Goal: Book appointment/travel/reservation

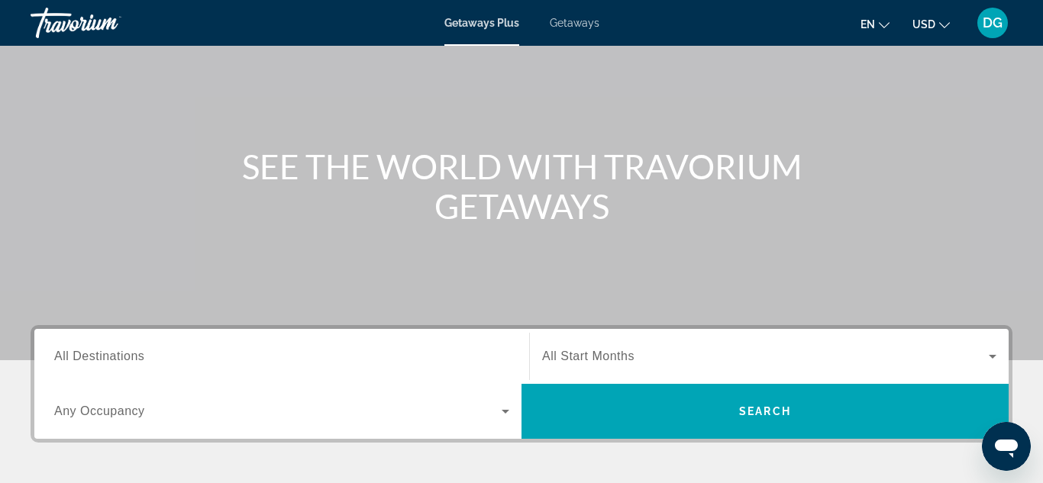
scroll to position [122, 0]
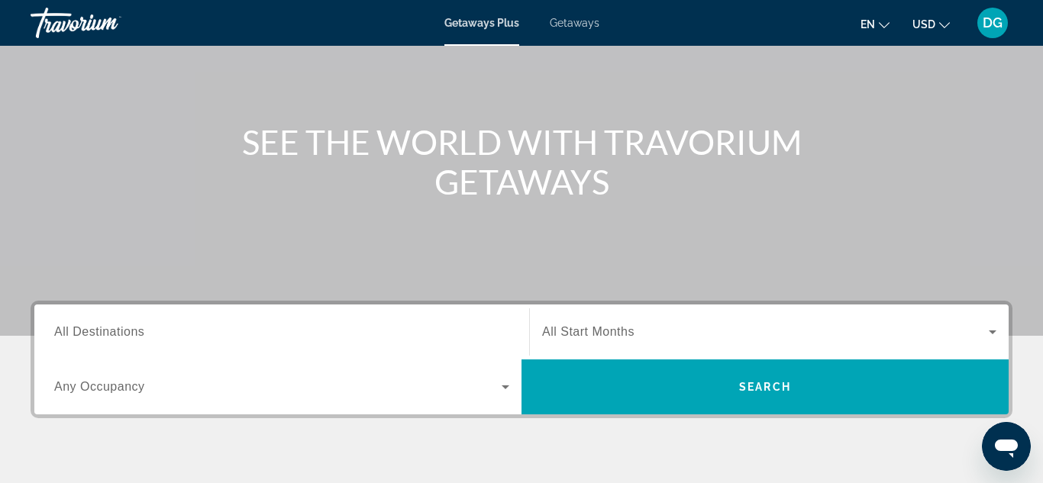
click at [131, 337] on span "All Destinations" at bounding box center [99, 331] width 90 height 13
click at [131, 337] on input "Destination All Destinations" at bounding box center [281, 333] width 455 height 18
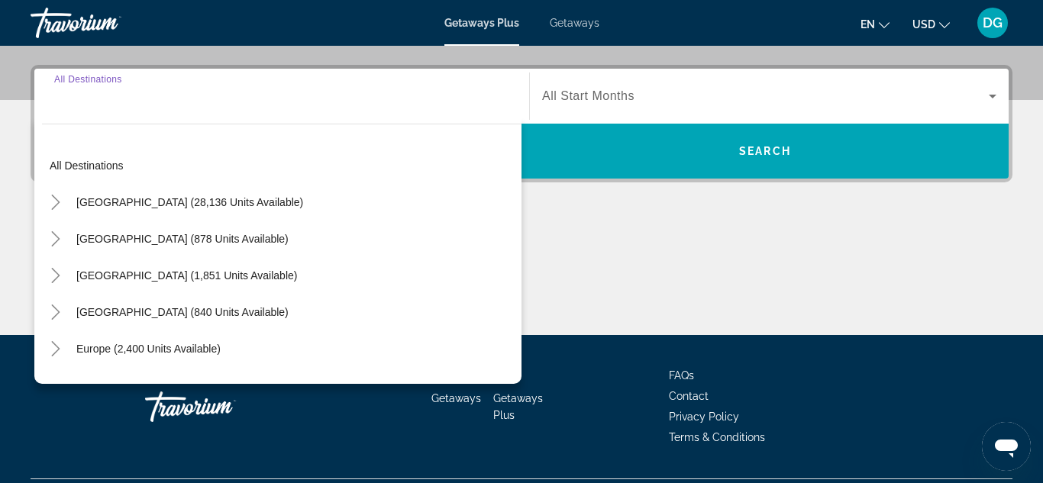
scroll to position [373, 0]
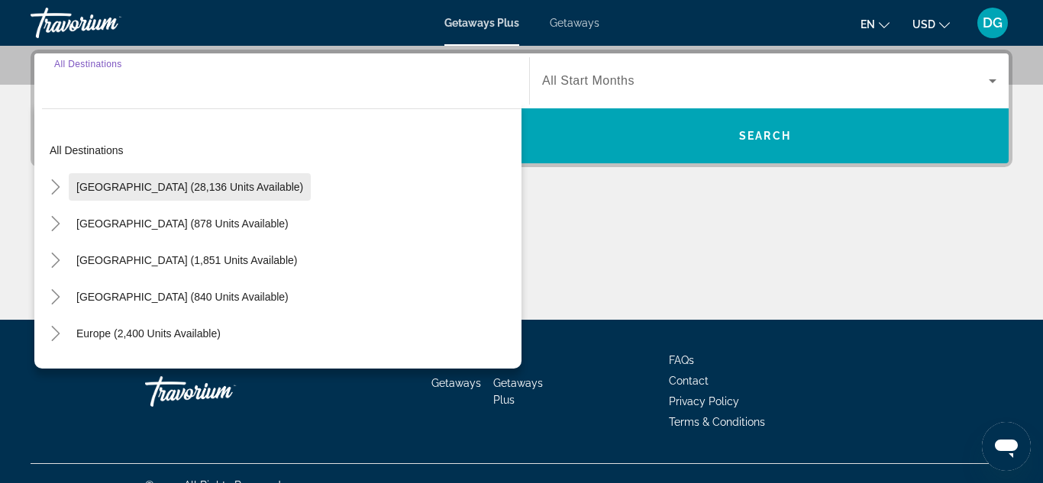
click at [131, 186] on span "[GEOGRAPHIC_DATA] (28,136 units available)" at bounding box center [189, 187] width 227 height 12
type input "**********"
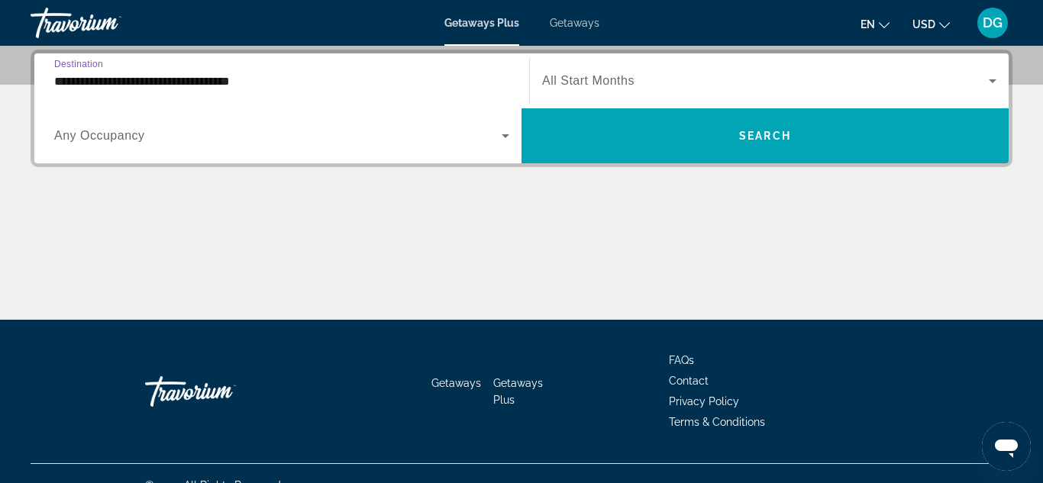
click at [505, 132] on icon "Search widget" at bounding box center [505, 136] width 18 height 18
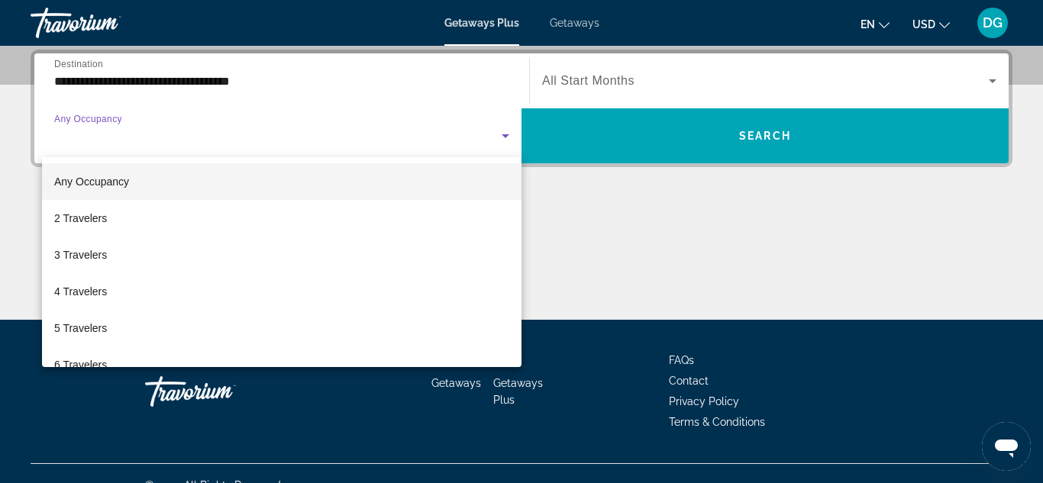
click at [117, 83] on div at bounding box center [521, 241] width 1043 height 483
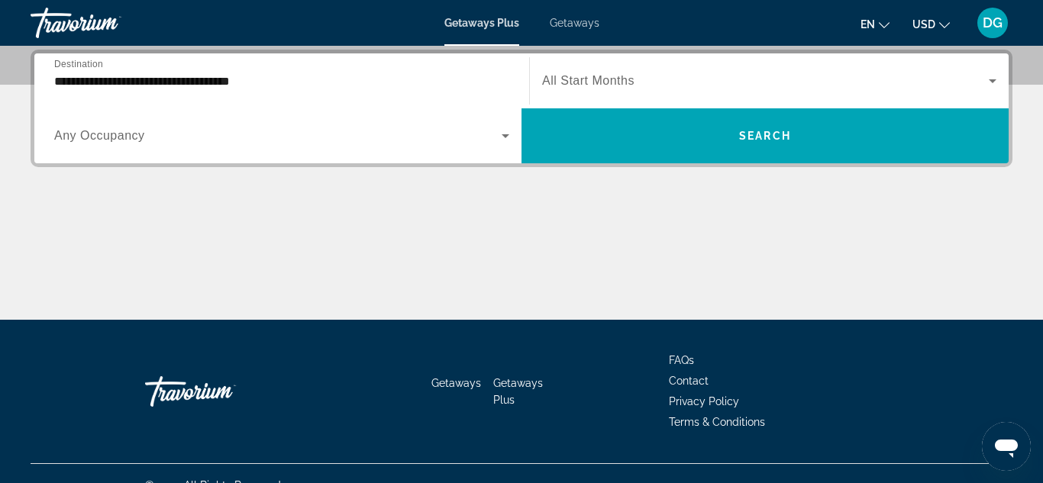
click at [117, 83] on input "**********" at bounding box center [281, 82] width 455 height 18
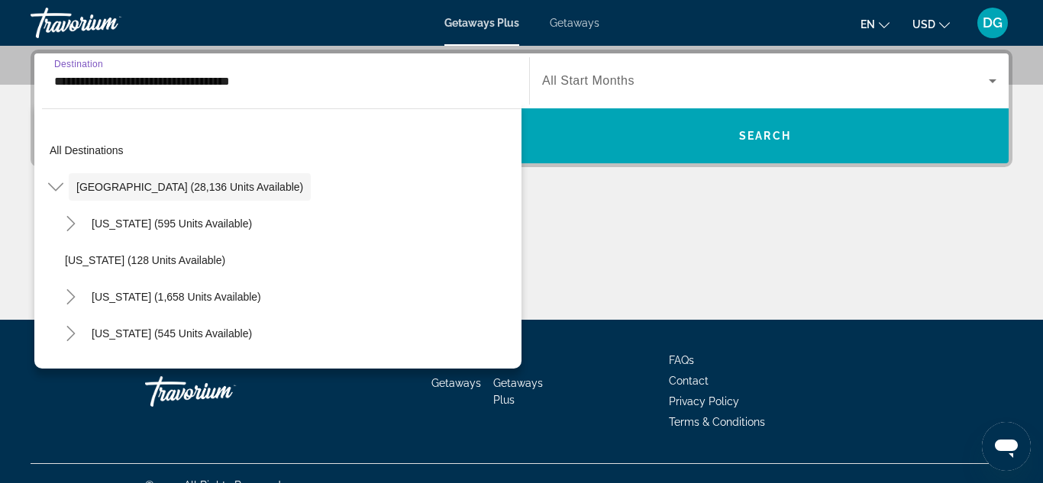
scroll to position [319, 0]
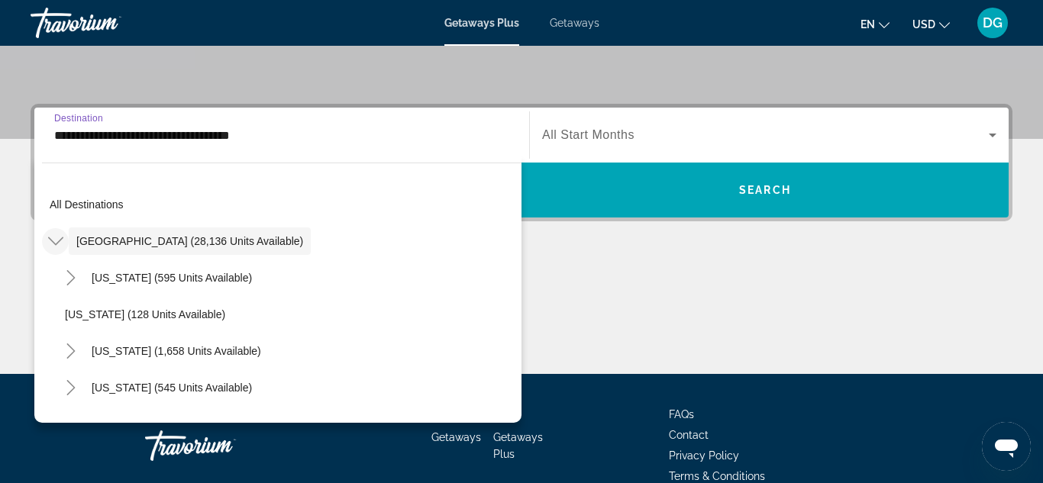
click at [55, 239] on icon "Toggle United States (28,136 units available)" at bounding box center [55, 241] width 15 height 15
click at [58, 242] on icon "Toggle United States (28,136 units available)" at bounding box center [55, 241] width 8 height 15
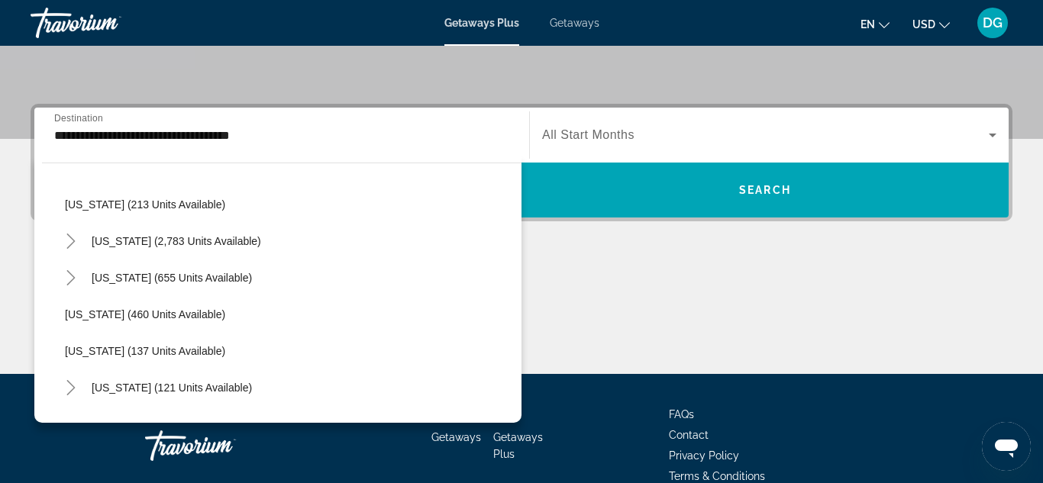
scroll to position [702, 0]
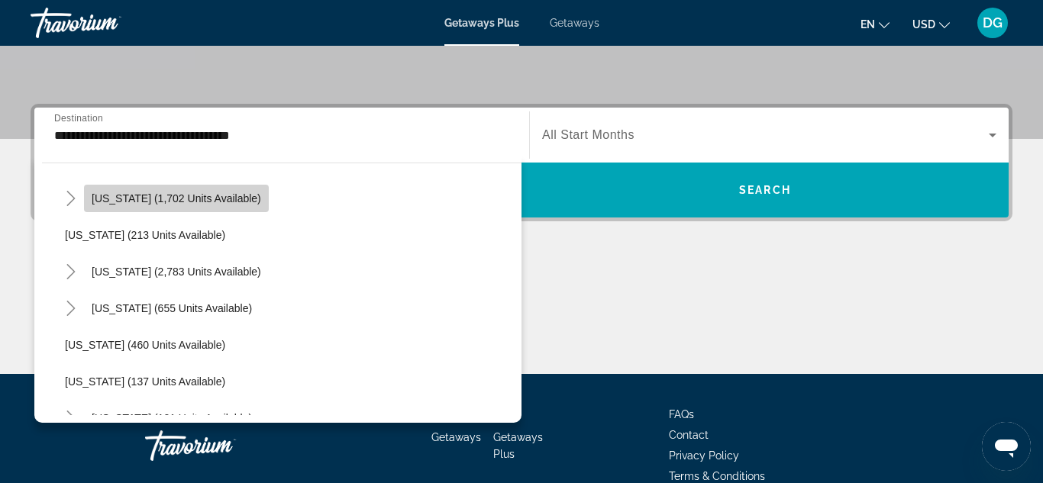
click at [179, 201] on span "[US_STATE] (1,702 units available)" at bounding box center [176, 198] width 169 height 12
type input "**********"
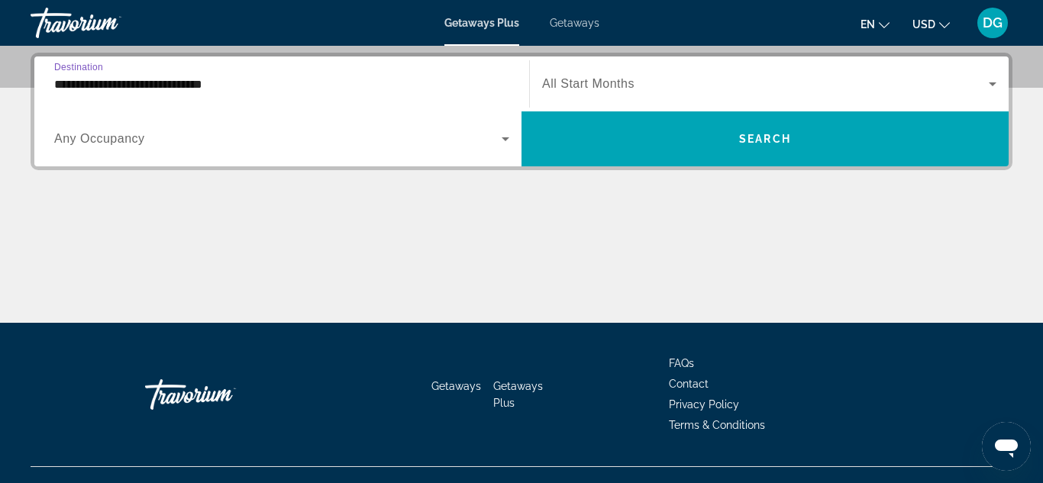
scroll to position [373, 0]
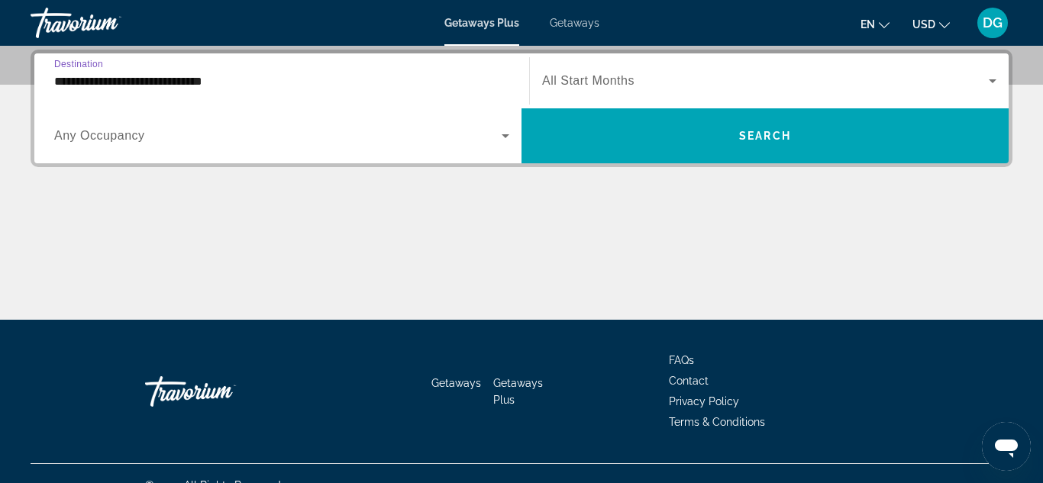
click at [505, 136] on icon "Search widget" at bounding box center [505, 136] width 8 height 4
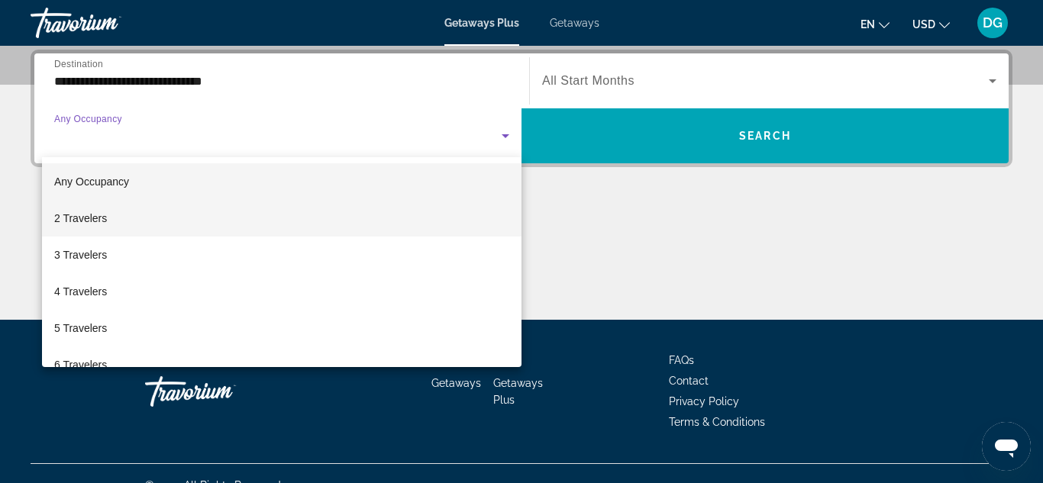
click at [210, 229] on mat-option "2 Travelers" at bounding box center [281, 218] width 479 height 37
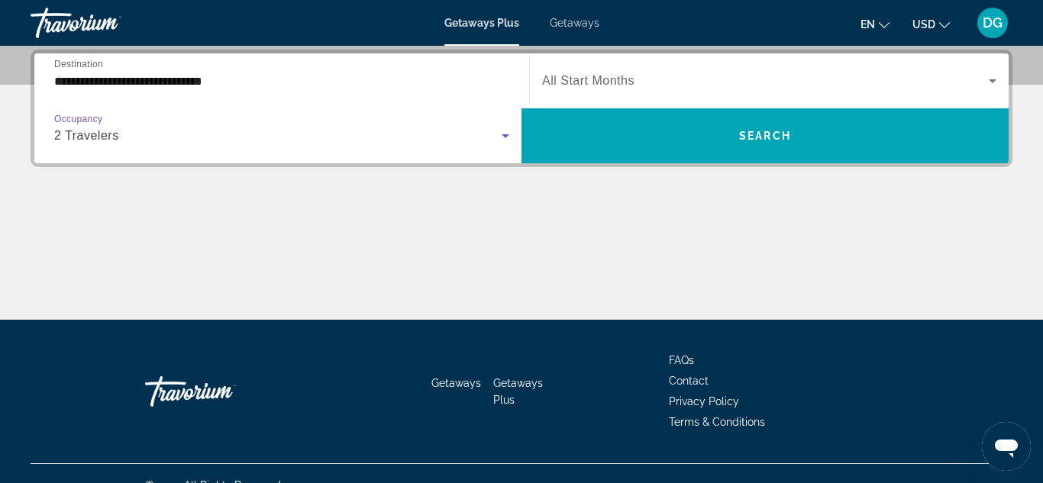
click at [508, 134] on icon "Search widget" at bounding box center [505, 136] width 18 height 18
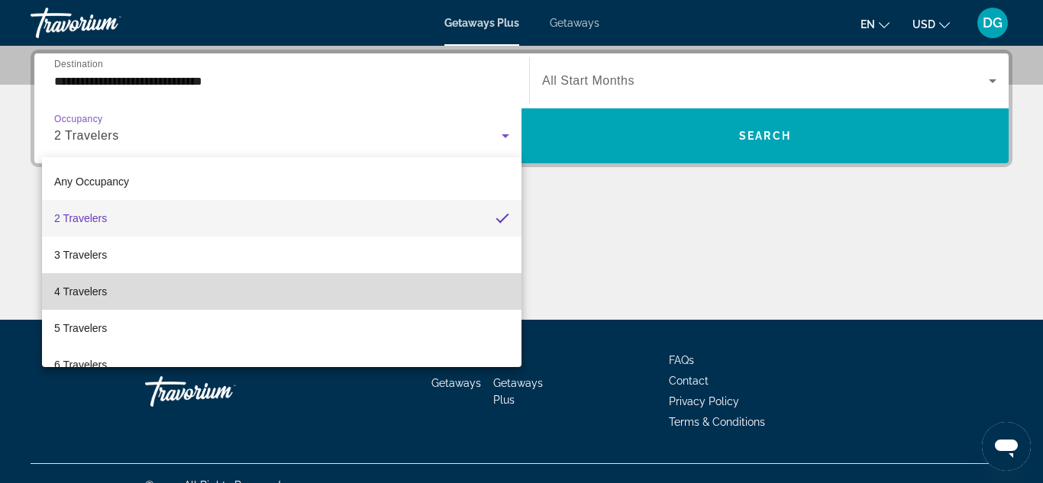
click at [153, 295] on mat-option "4 Travelers" at bounding box center [281, 291] width 479 height 37
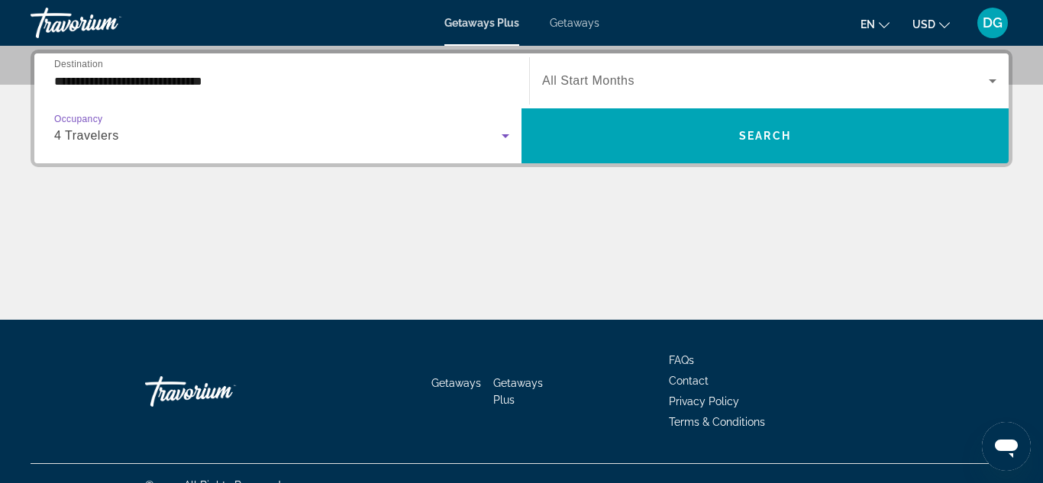
click at [991, 80] on icon "Search widget" at bounding box center [992, 81] width 8 height 4
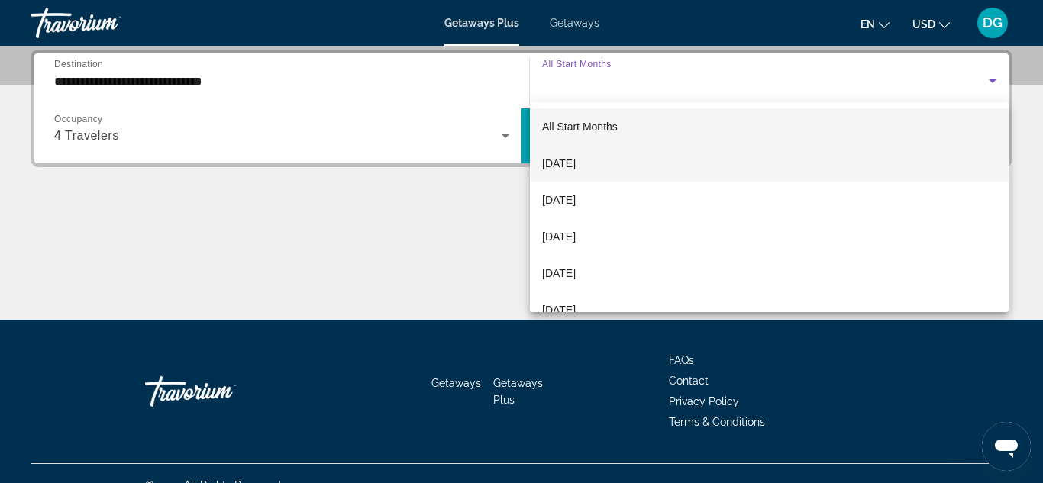
click at [629, 161] on mat-option "[DATE]" at bounding box center [769, 163] width 479 height 37
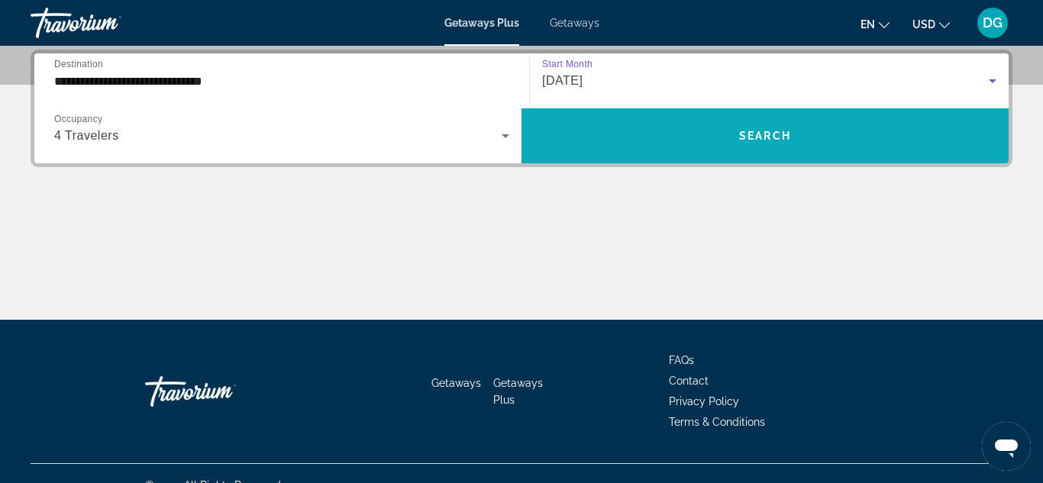
click at [652, 134] on span "Search widget" at bounding box center [764, 136] width 487 height 37
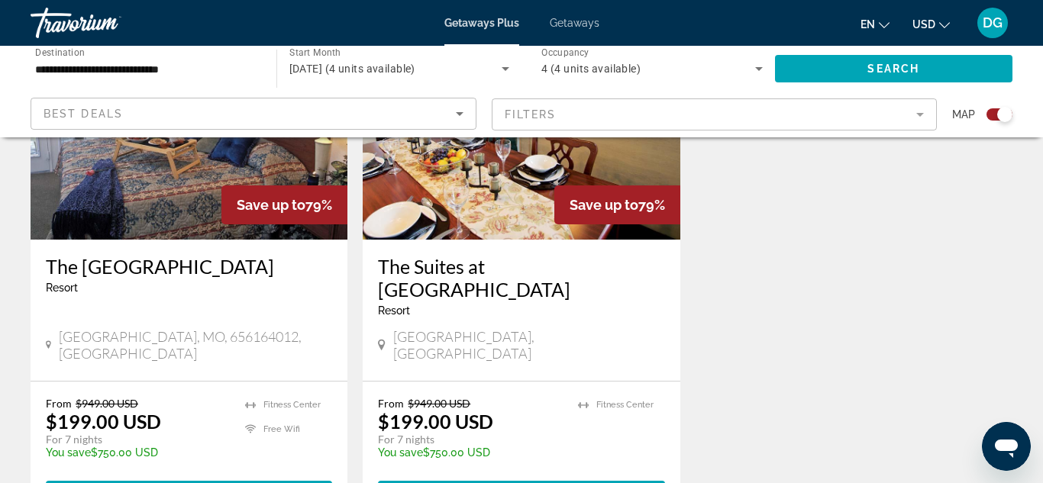
scroll to position [672, 0]
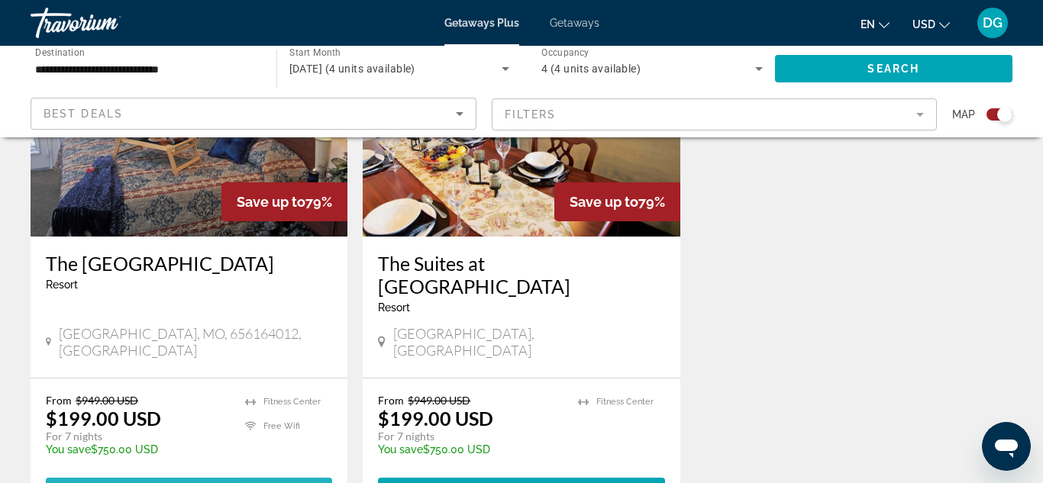
click at [276, 473] on span "Main content" at bounding box center [189, 491] width 286 height 37
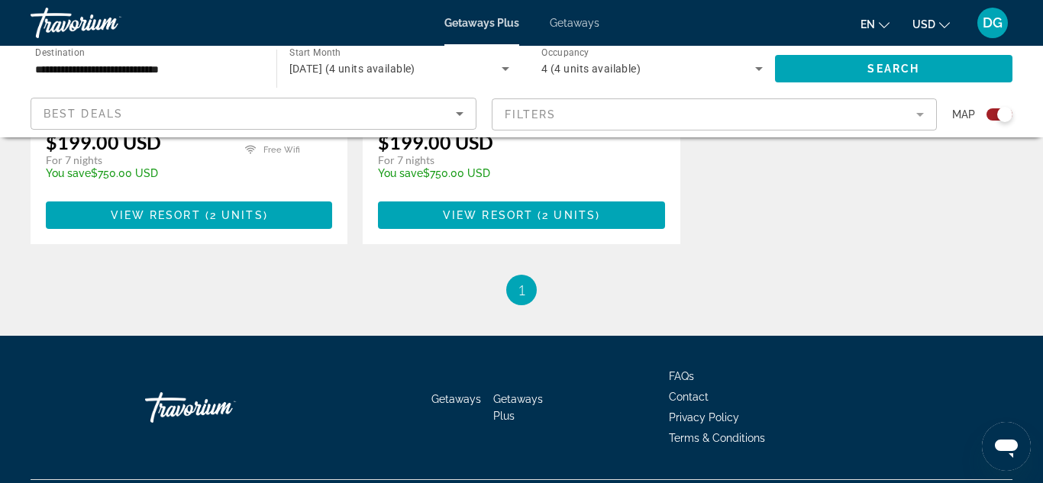
scroll to position [917, 0]
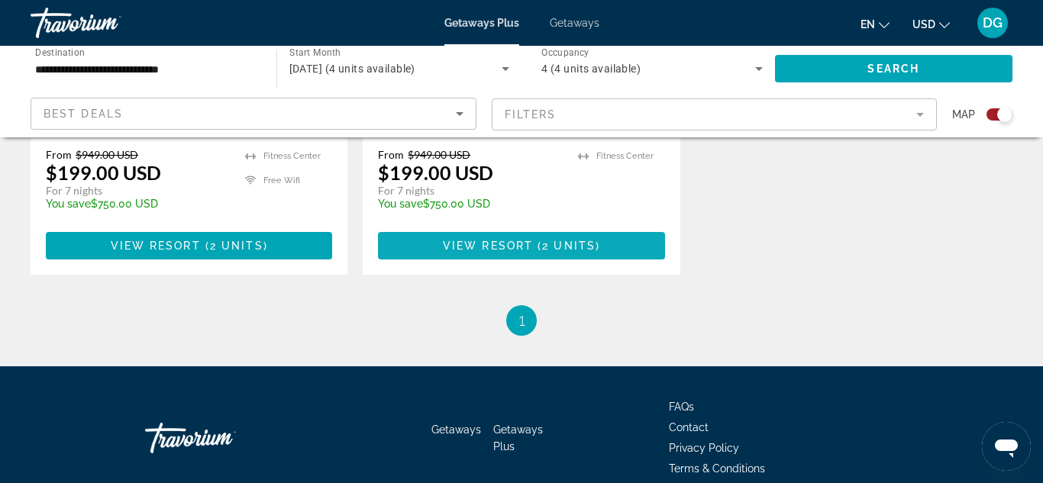
click at [472, 240] on span "View Resort" at bounding box center [488, 246] width 90 height 12
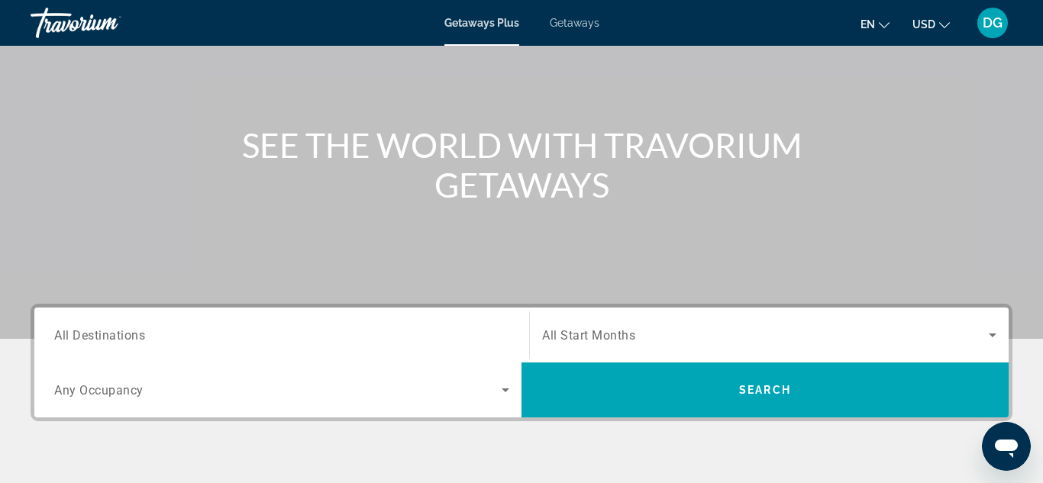
scroll to position [122, 0]
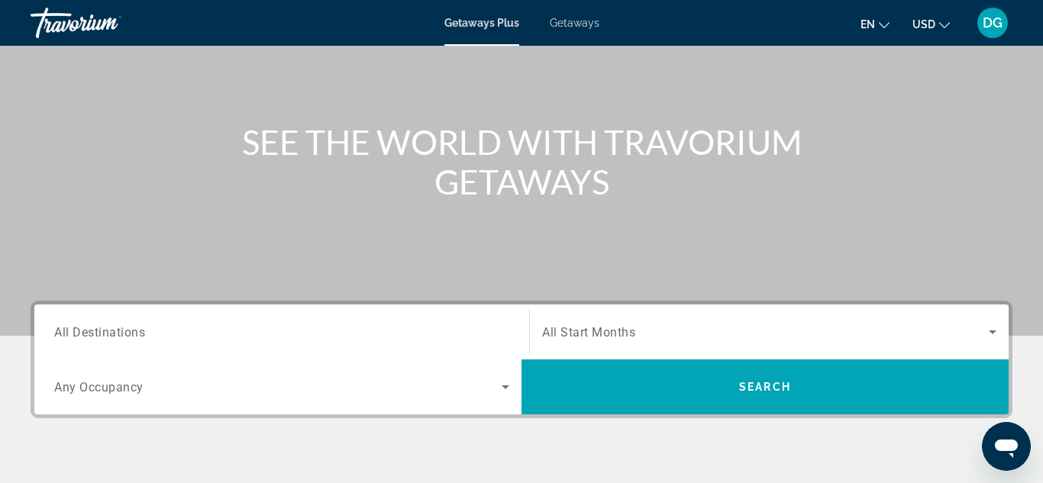
click at [140, 331] on span "All Destinations" at bounding box center [99, 331] width 91 height 15
click at [140, 331] on input "Destination All Destinations" at bounding box center [281, 333] width 455 height 18
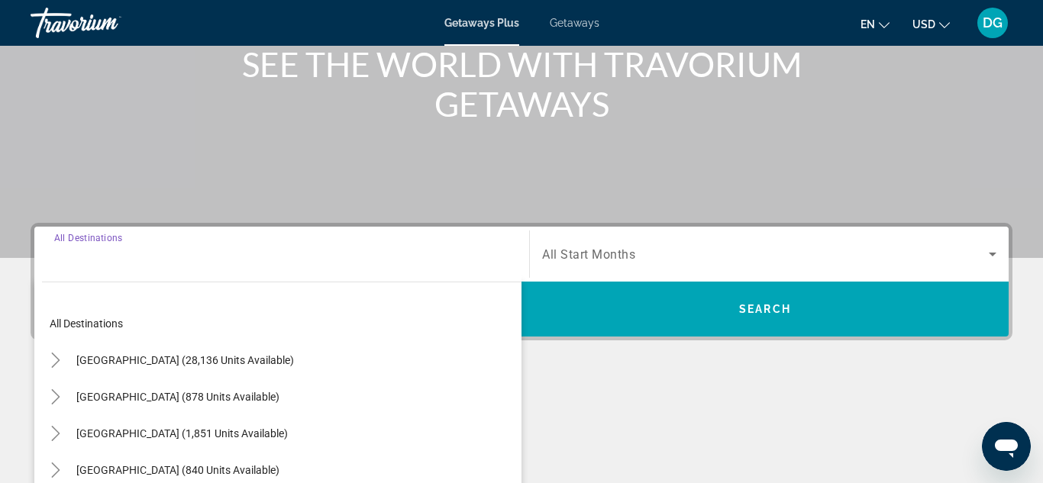
click at [140, 347] on button "[GEOGRAPHIC_DATA] (28,136 units available)" at bounding box center [185, 360] width 233 height 27
type input "**********"
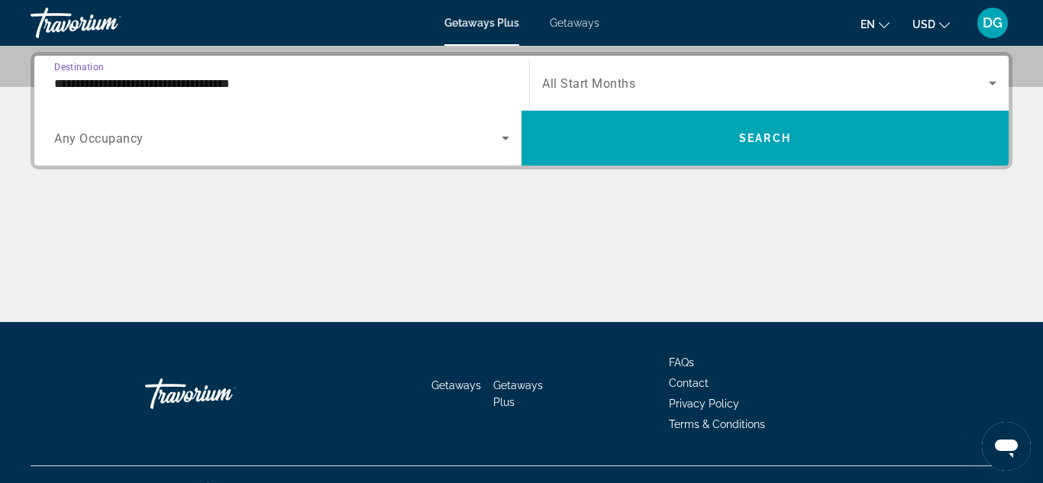
scroll to position [373, 0]
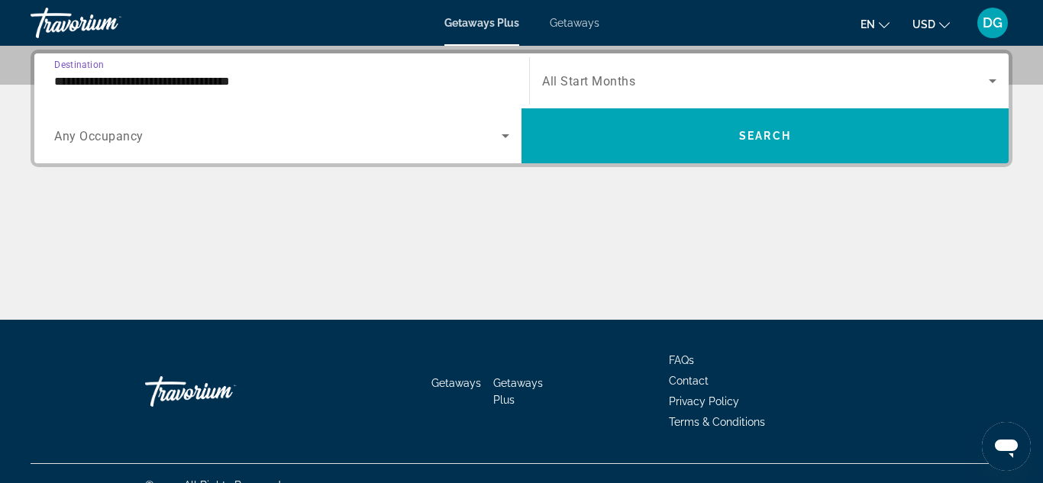
click at [76, 82] on input "**********" at bounding box center [281, 82] width 455 height 18
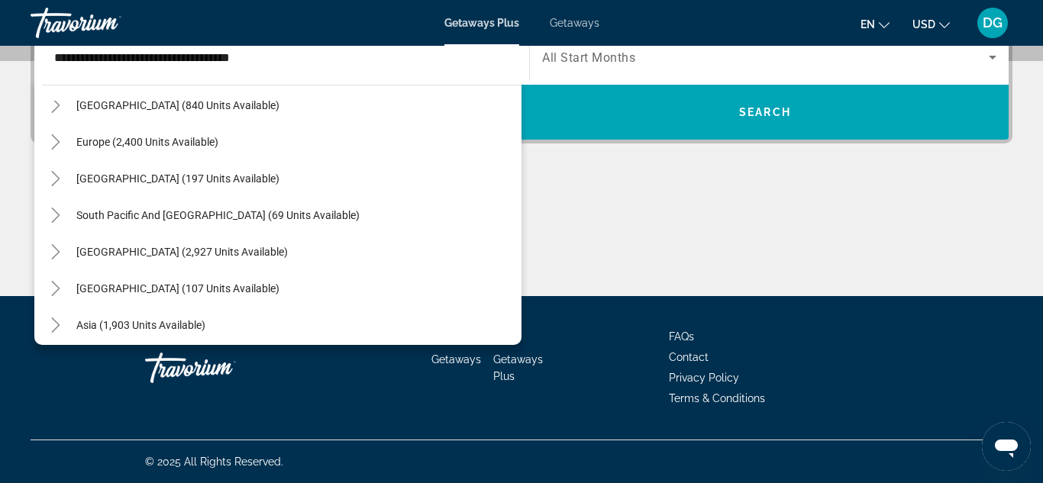
scroll to position [1603, 0]
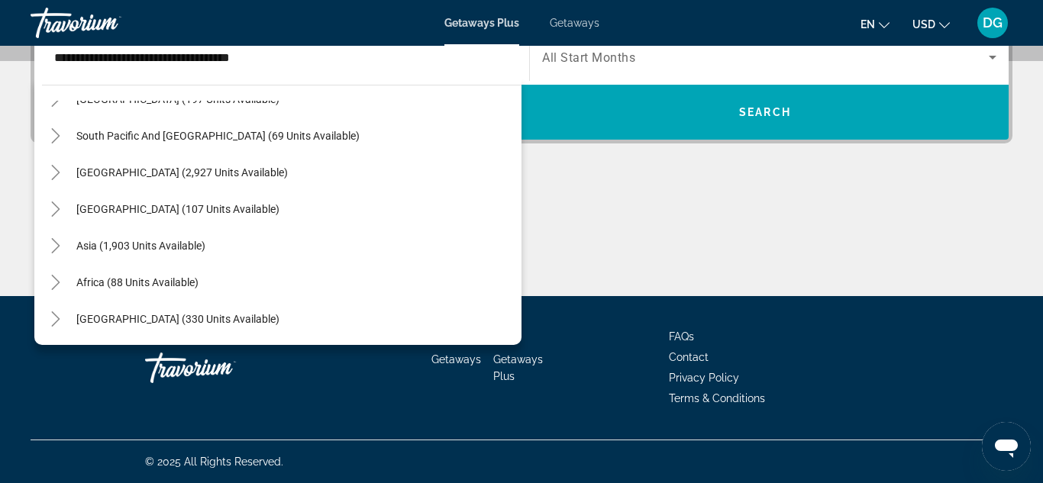
click at [750, 18] on div "en English Español Français Italiano Português русский USD USD ($) MXN (Mex$) C…" at bounding box center [813, 23] width 398 height 32
